Goal: Task Accomplishment & Management: Complete application form

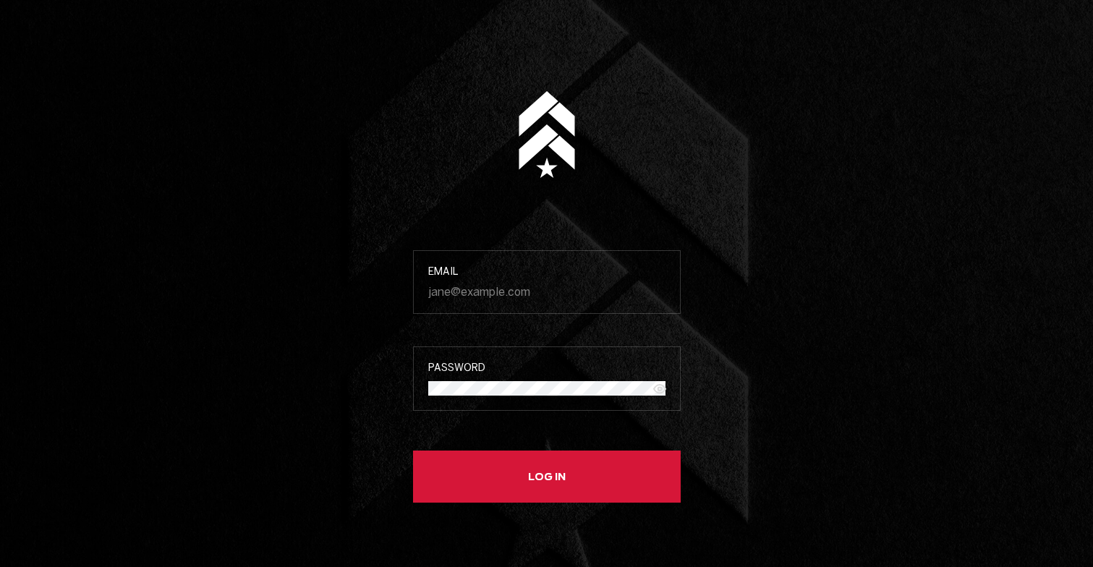
click at [561, 469] on button "Log in" at bounding box center [547, 476] width 268 height 52
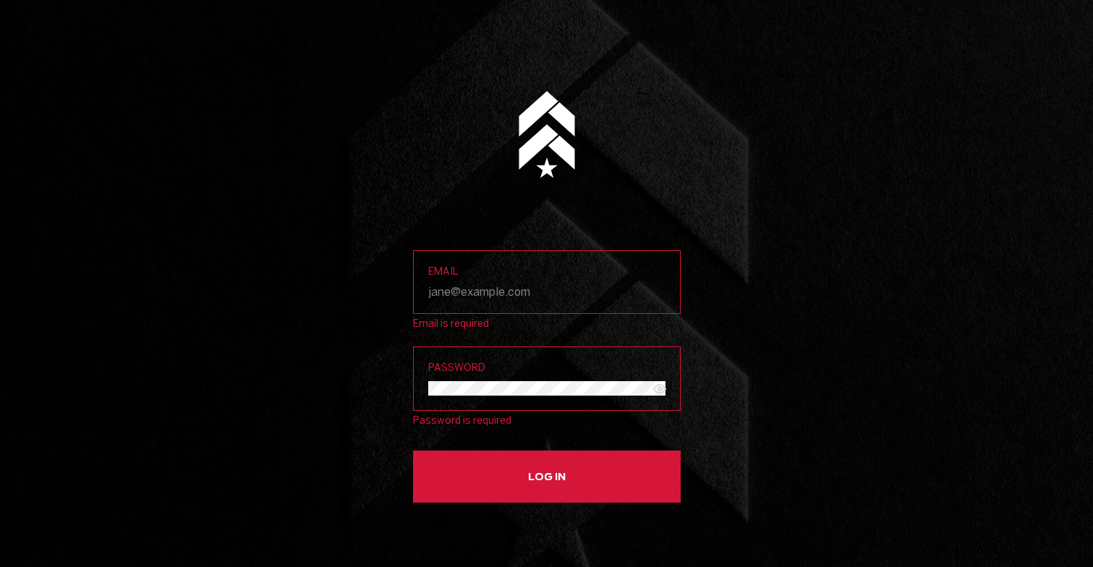
click at [460, 320] on div "Email is required" at bounding box center [547, 323] width 268 height 12
click at [457, 300] on label "Email" at bounding box center [547, 282] width 268 height 64
click at [457, 299] on input "Email" at bounding box center [546, 292] width 237 height 14
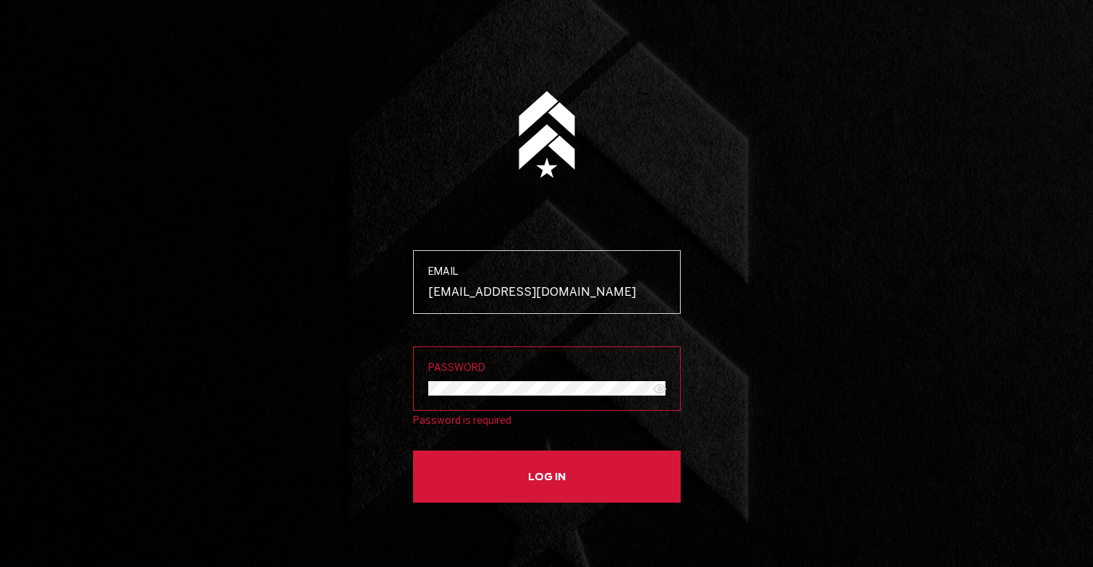
type input "[EMAIL_ADDRESS][DOMAIN_NAME]"
click at [485, 398] on label "Password" at bounding box center [547, 378] width 268 height 64
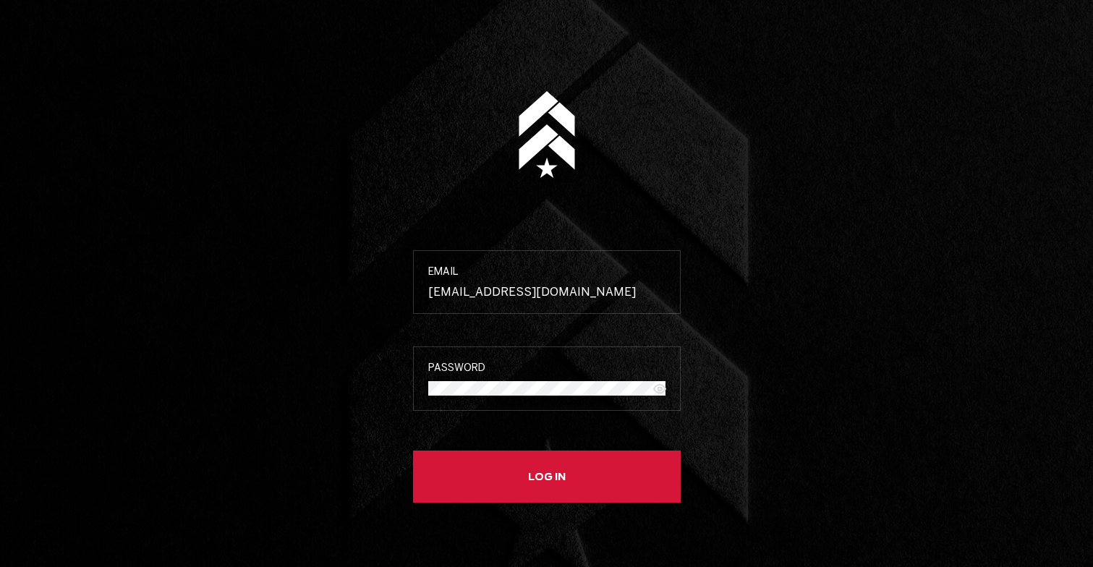
click at [351, 490] on main "Email [EMAIL_ADDRESS][DOMAIN_NAME] Password Log in" at bounding box center [546, 283] width 1093 height 567
click at [548, 485] on button "Log in" at bounding box center [547, 476] width 268 height 52
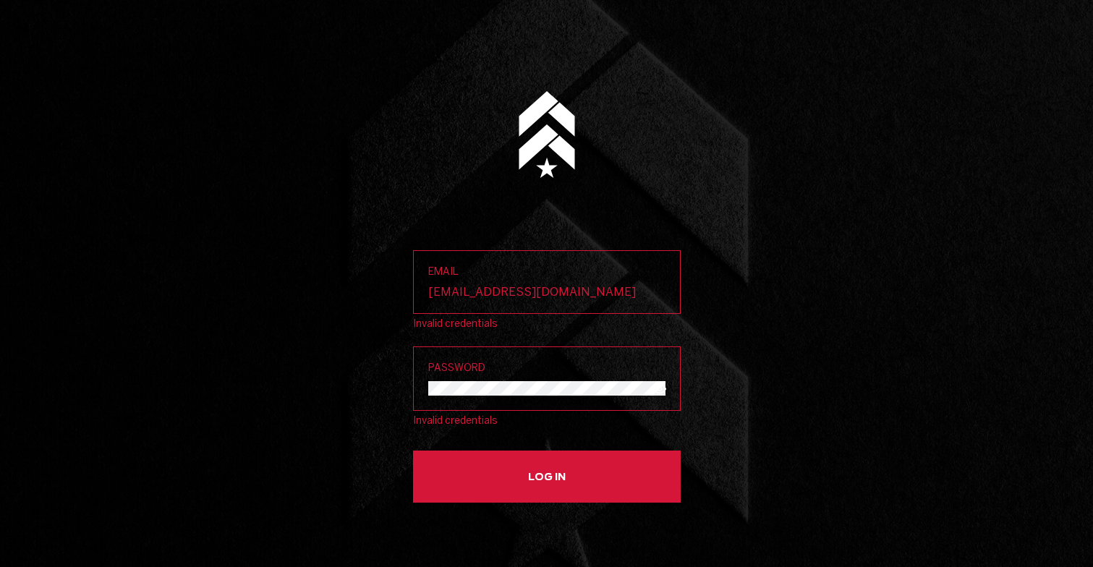
click at [661, 385] on icon "Show password" at bounding box center [659, 388] width 17 height 17
click at [574, 309] on label "Email [EMAIL_ADDRESS][DOMAIN_NAME]" at bounding box center [547, 282] width 268 height 64
click at [574, 299] on input "[EMAIL_ADDRESS][DOMAIN_NAME]" at bounding box center [546, 292] width 237 height 14
click at [371, 427] on main "Email [EMAIL_ADDRESS][DOMAIN_NAME] Invalid credentials Password Invalid credent…" at bounding box center [546, 283] width 1093 height 567
click at [473, 381] on label "Password" at bounding box center [547, 378] width 268 height 64
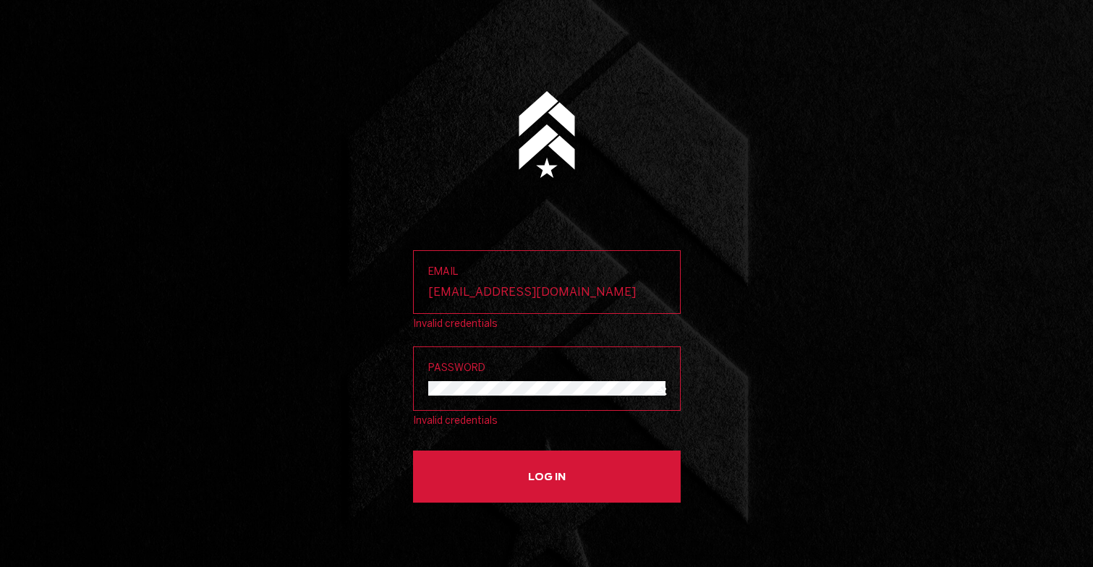
click at [363, 424] on main "Email [EMAIL_ADDRESS][DOMAIN_NAME] Invalid credentials Password Invalid credent…" at bounding box center [546, 283] width 1093 height 567
click at [513, 490] on button "Log in" at bounding box center [547, 476] width 268 height 52
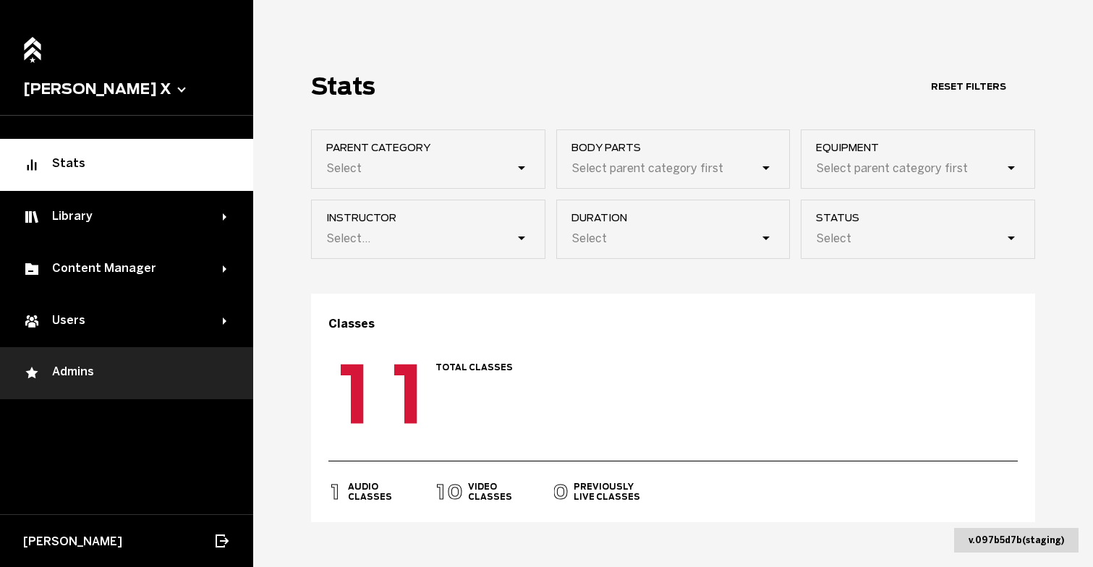
click at [127, 374] on div "Admins" at bounding box center [126, 372] width 207 height 17
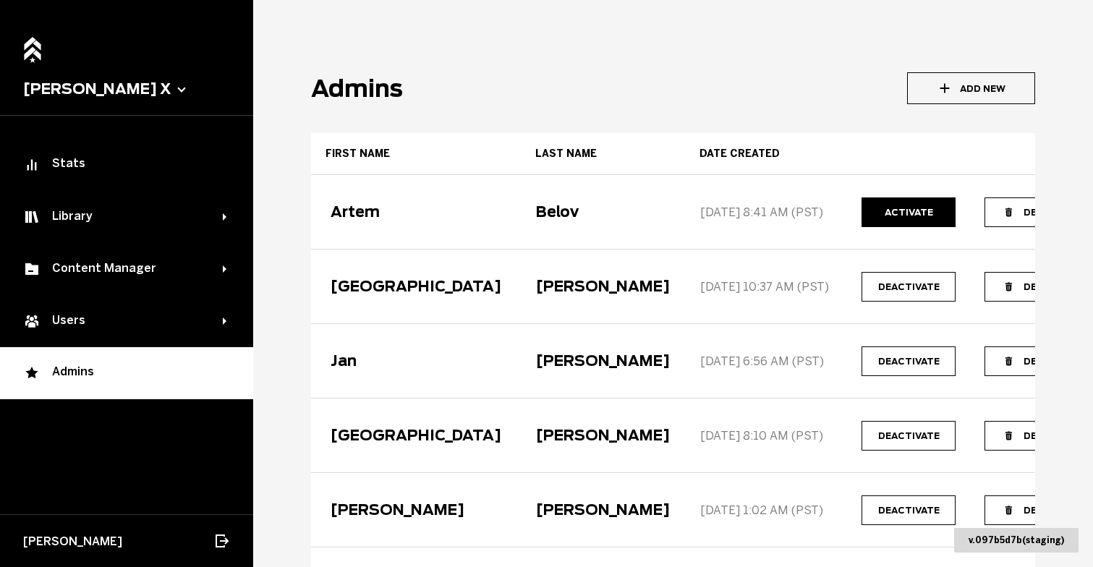
click at [975, 77] on button "Add New" at bounding box center [971, 88] width 128 height 32
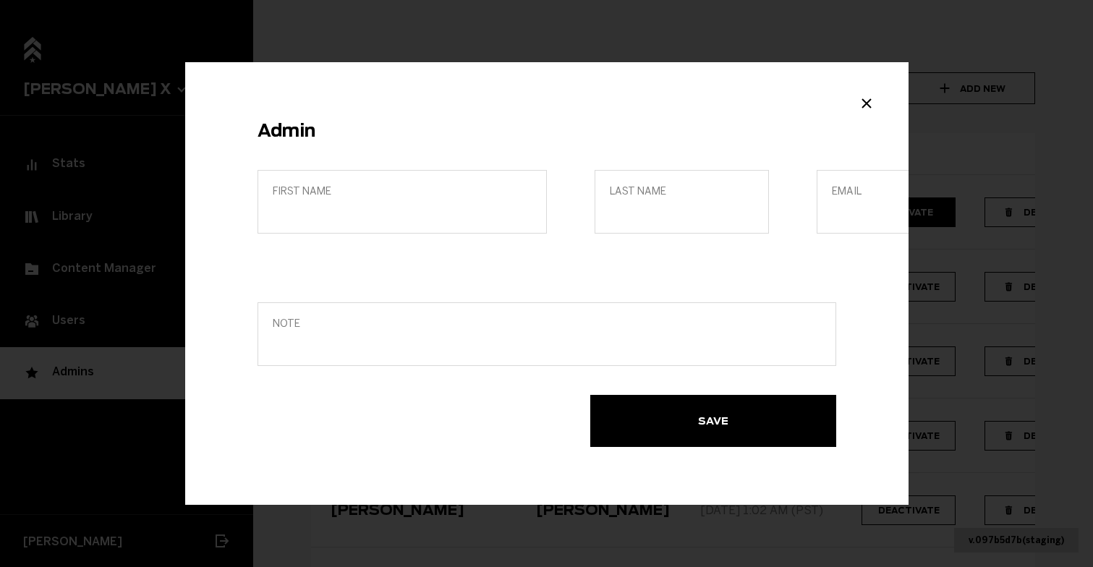
click at [879, 223] on label "Email" at bounding box center [903, 202] width 174 height 64
click at [879, 218] on input "Email" at bounding box center [904, 212] width 144 height 14
paste input "pass: 1-8"
click at [860, 210] on input "pass: 1-8" at bounding box center [904, 212] width 144 height 14
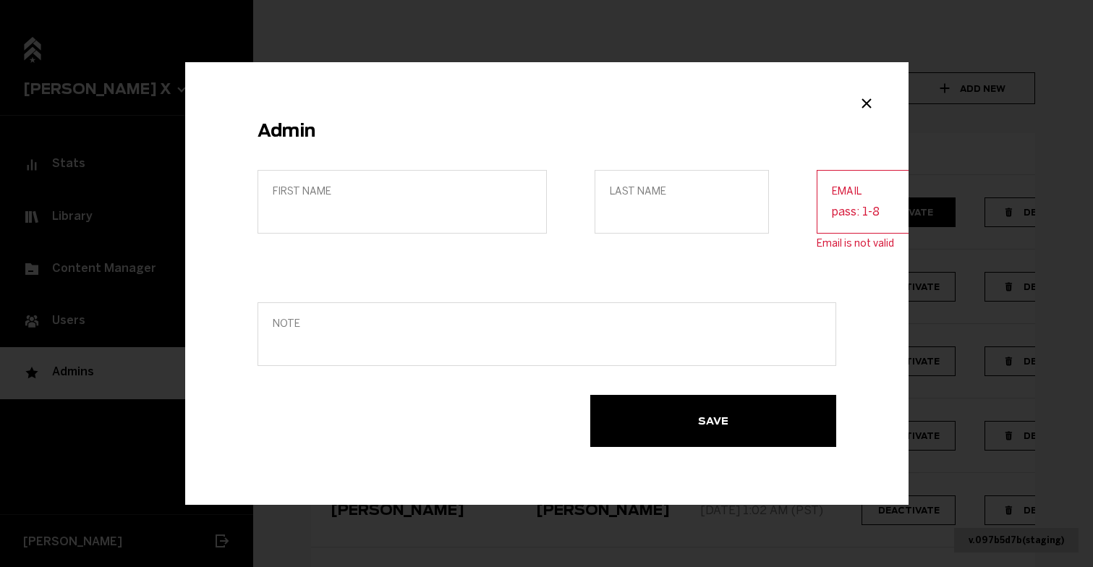
click at [860, 210] on input "pass: 1-8" at bounding box center [904, 212] width 144 height 14
paste input "[PERSON_NAME][EMAIL_ADDRESS][DOMAIN_NAME]"
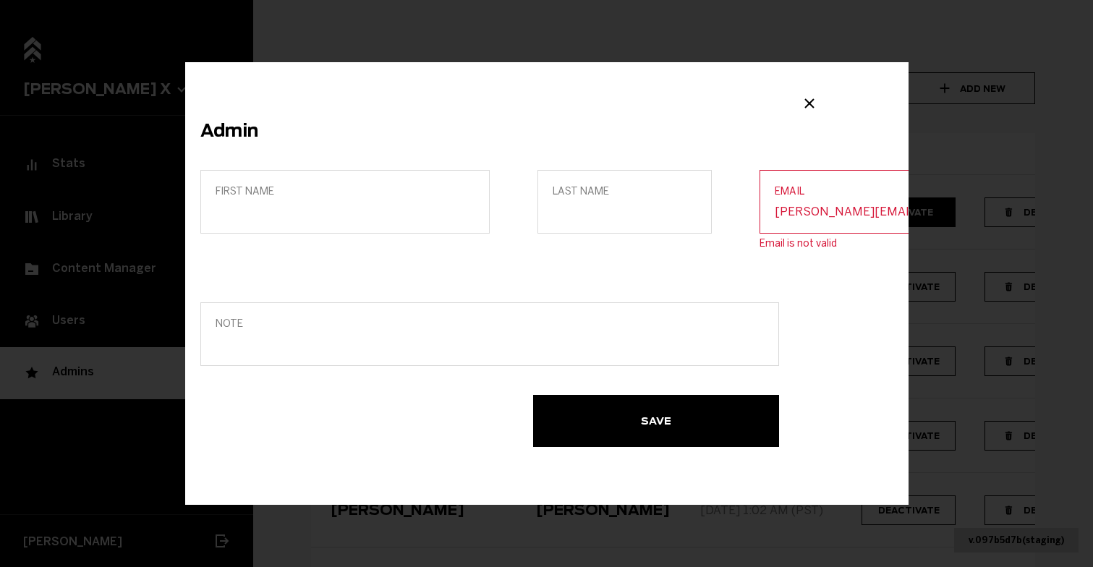
type input "[PERSON_NAME][EMAIL_ADDRESS][DOMAIN_NAME]"
click at [316, 197] on label "First name" at bounding box center [344, 202] width 289 height 64
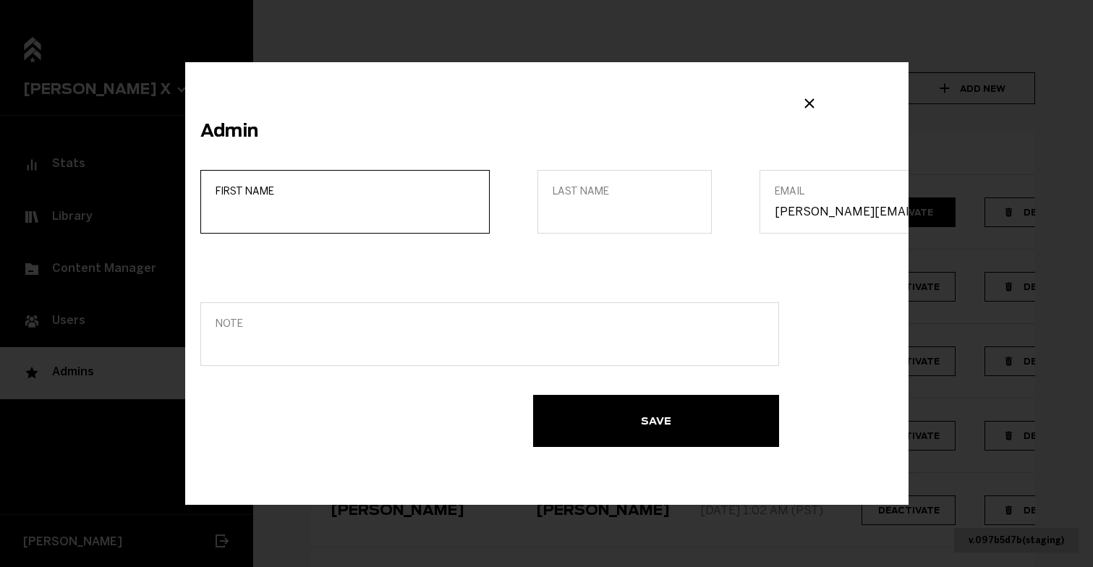
click at [316, 205] on input "First name" at bounding box center [344, 212] width 259 height 14
type input "[PERSON_NAME]"
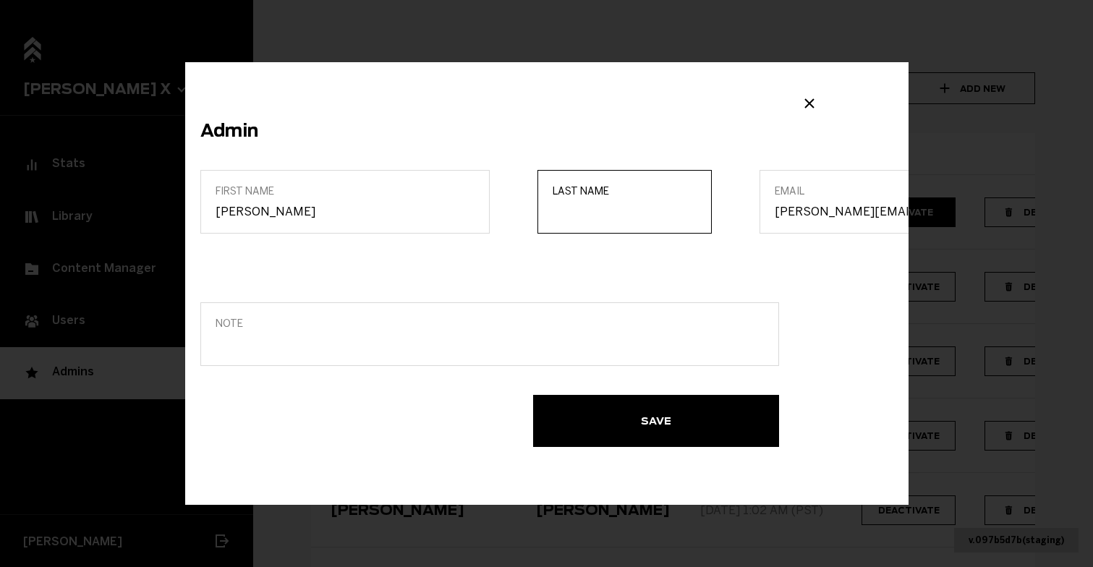
click at [628, 213] on input "Last name" at bounding box center [624, 212] width 144 height 14
type input "Kliman"
click at [647, 420] on button "Save" at bounding box center [656, 421] width 246 height 52
click at [687, 46] on div "Admin First name [PERSON_NAME] Last name [PERSON_NAME] Email [PERSON_NAME][EMAI…" at bounding box center [546, 283] width 1093 height 567
